Goal: Information Seeking & Learning: Learn about a topic

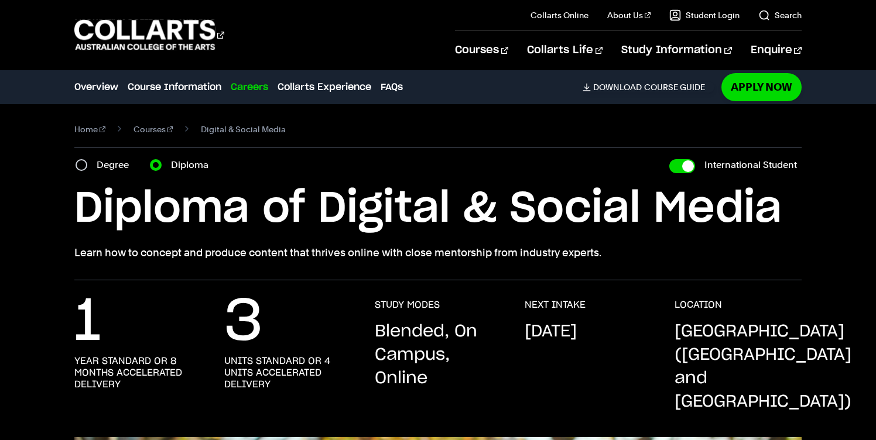
click at [88, 164] on div "Degree" at bounding box center [106, 165] width 60 height 16
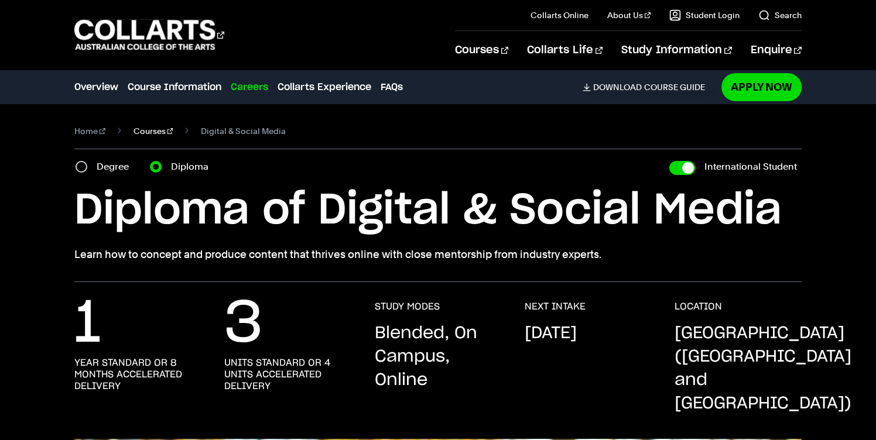
click at [137, 130] on link "Courses" at bounding box center [153, 131] width 40 height 16
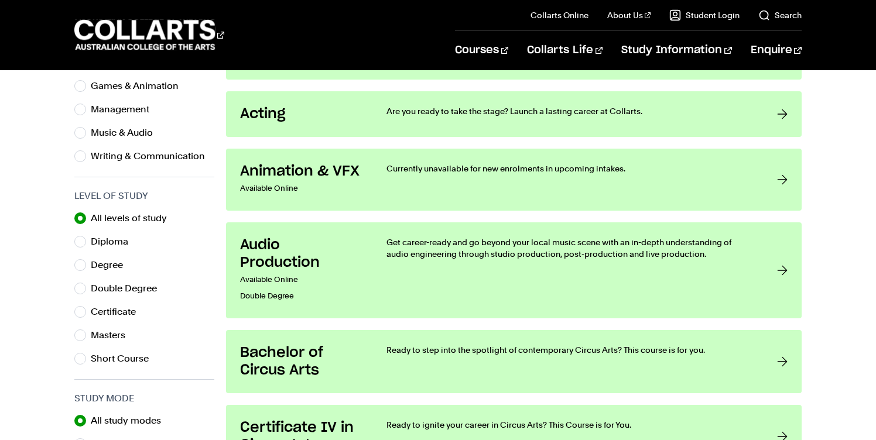
scroll to position [486, 0]
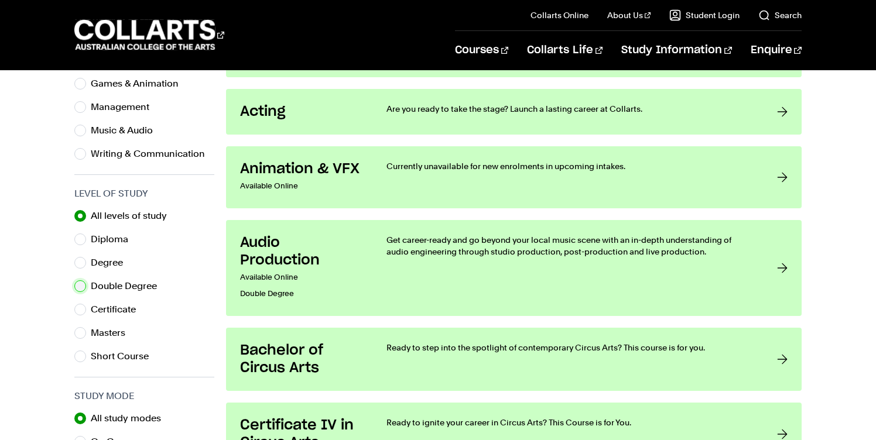
click at [83, 287] on input "Double Degree" at bounding box center [80, 286] width 12 height 12
radio input "true"
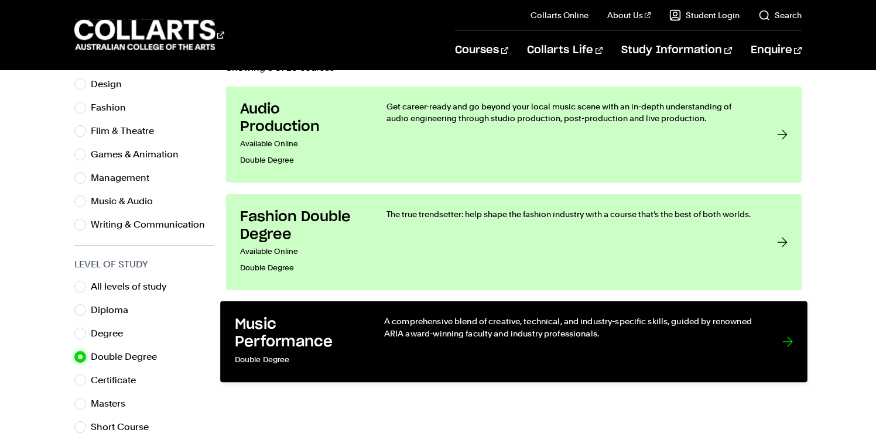
scroll to position [454, 0]
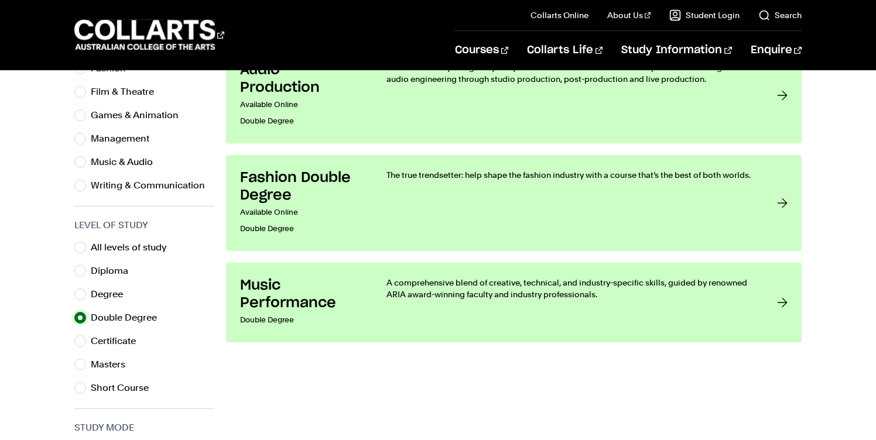
click at [81, 321] on input "Double Degree" at bounding box center [80, 318] width 12 height 12
click at [80, 270] on input "Diploma" at bounding box center [80, 271] width 12 height 12
radio input "true"
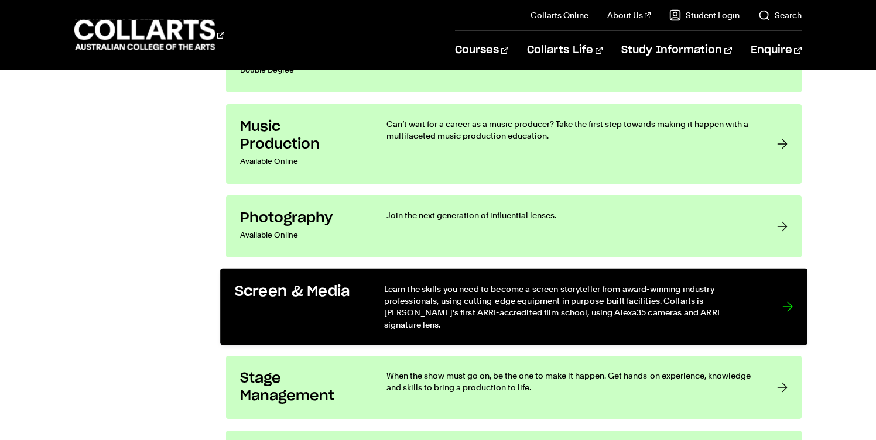
scroll to position [1860, 0]
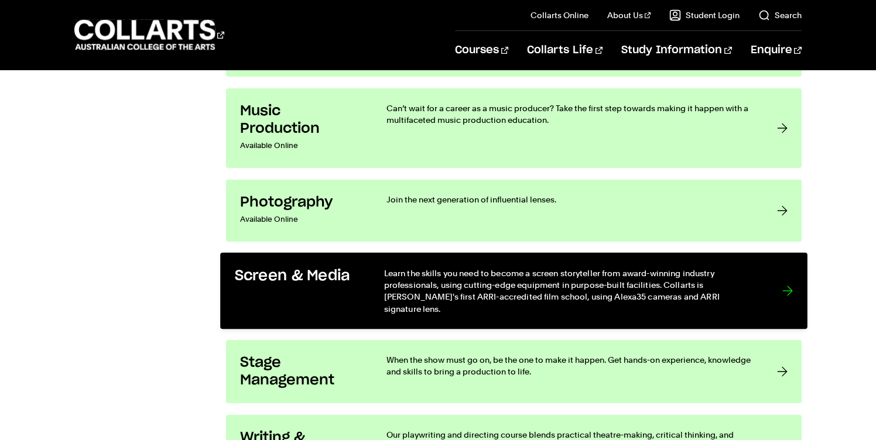
click at [509, 286] on p "Learn the skills you need to become a screen storyteller from award-winning ind…" at bounding box center [571, 291] width 374 height 48
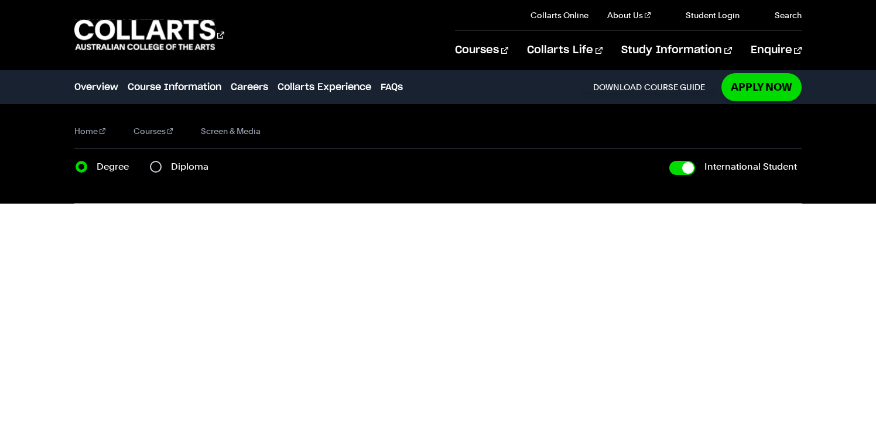
checkbox input "true"
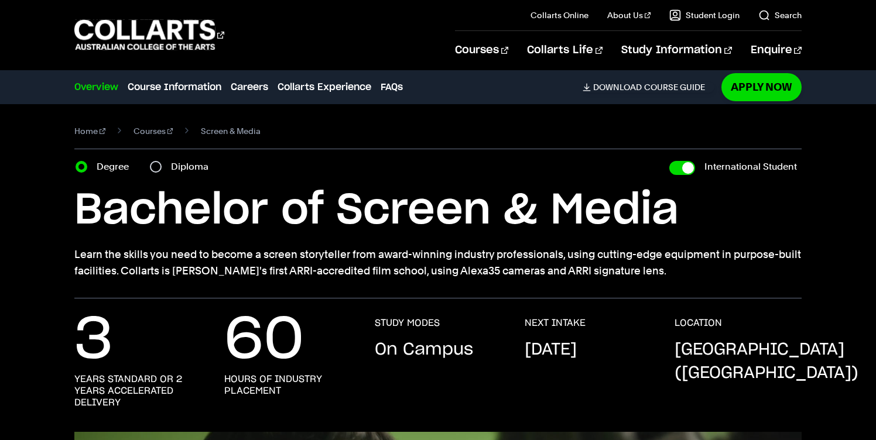
click at [162, 169] on div "Diploma" at bounding box center [183, 167] width 66 height 16
click at [157, 168] on input "Diploma" at bounding box center [156, 167] width 12 height 12
radio input "true"
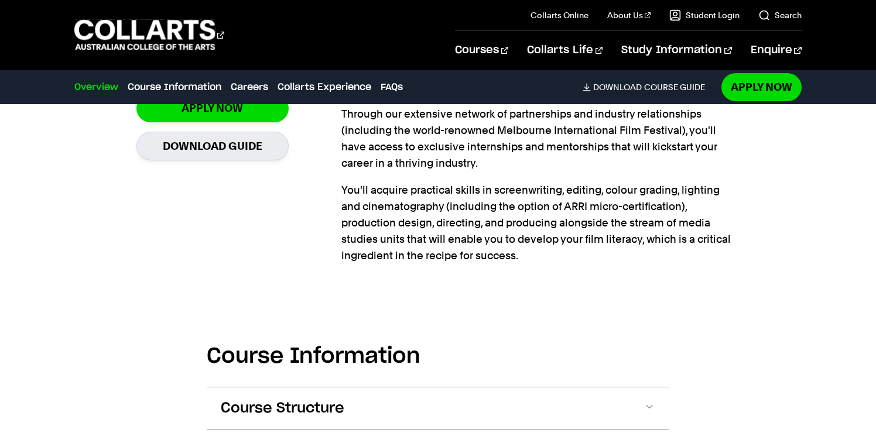
scroll to position [921, 0]
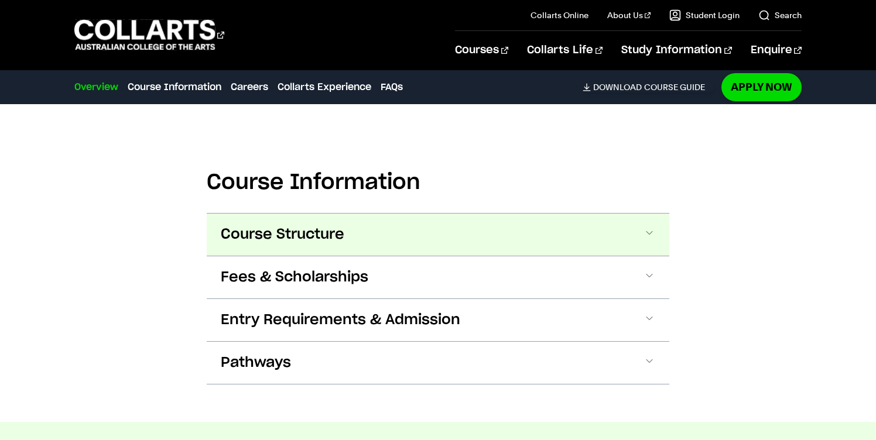
click at [616, 231] on button "Course Structure" at bounding box center [438, 235] width 462 height 42
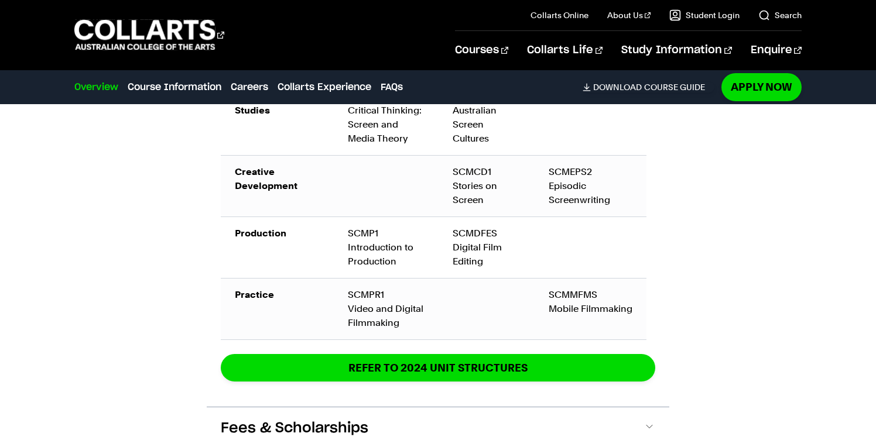
scroll to position [1453, 0]
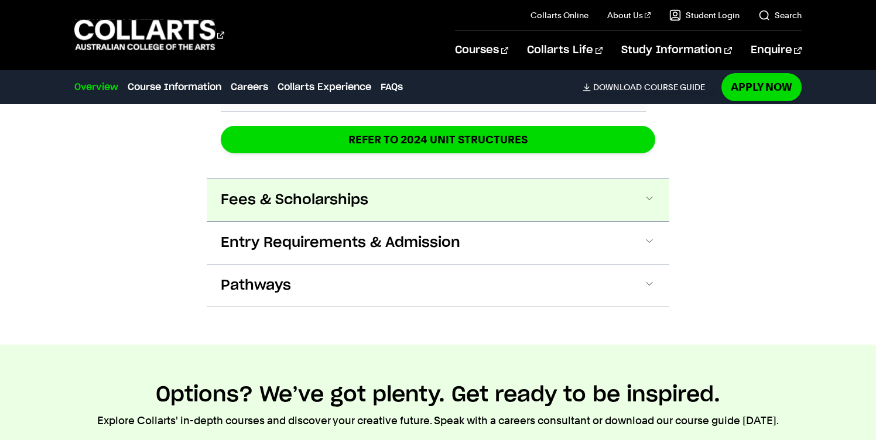
click at [551, 198] on button "Fees & Scholarships" at bounding box center [438, 200] width 462 height 42
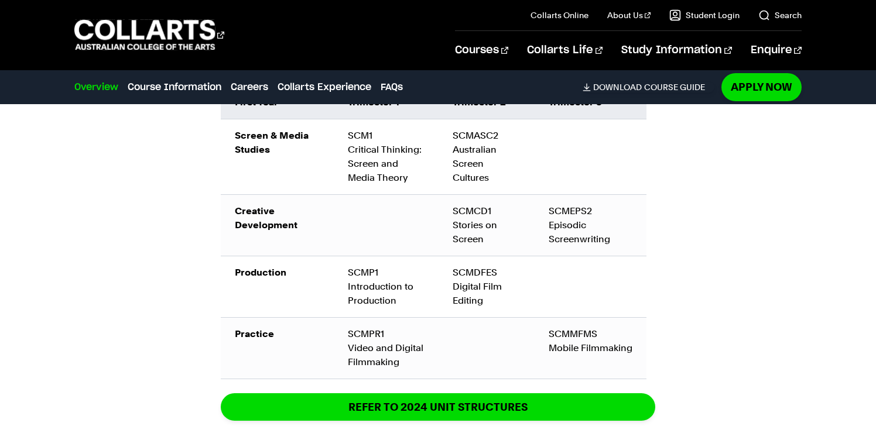
scroll to position [1429, 0]
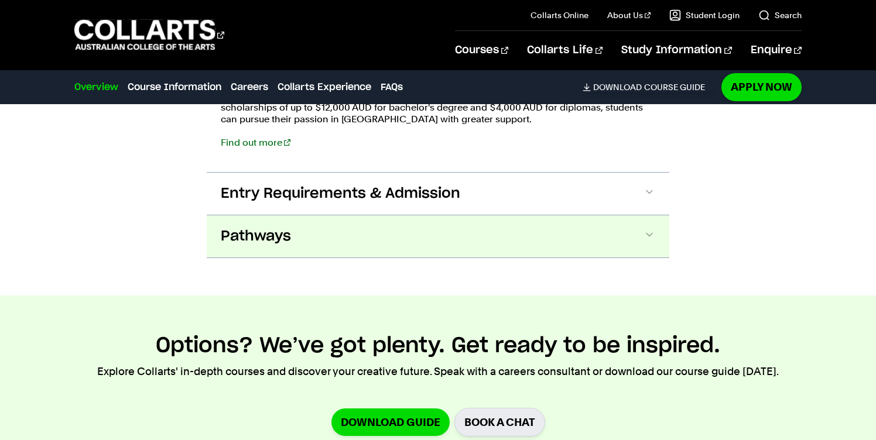
click at [642, 239] on button "Pathways" at bounding box center [438, 236] width 462 height 42
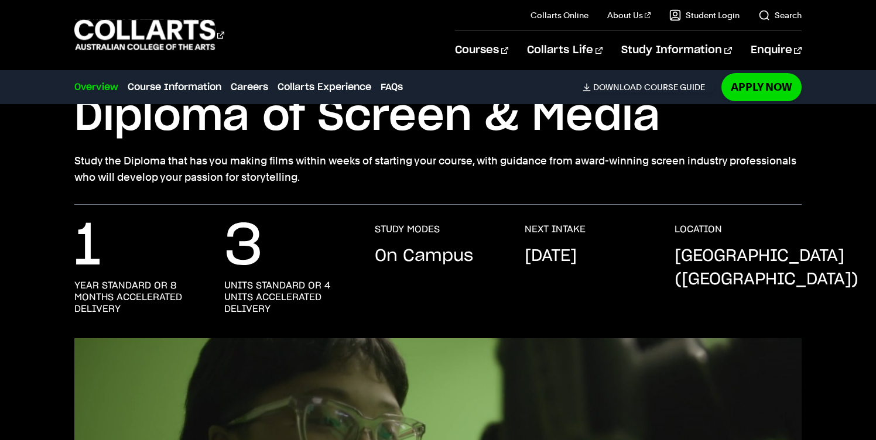
scroll to position [94, 0]
